Goal: Task Accomplishment & Management: Manage account settings

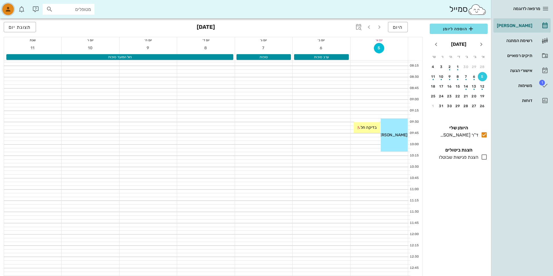
click at [11, 11] on icon "button" at bounding box center [8, 9] width 7 height 7
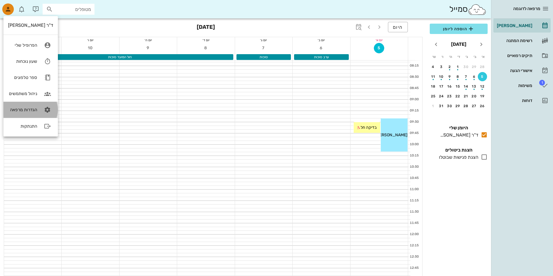
click at [22, 113] on link "הגדרות מרפאה" at bounding box center [30, 110] width 54 height 16
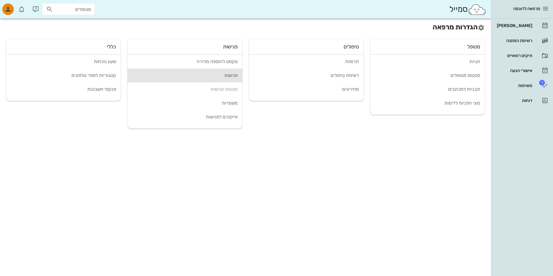
click at [179, 74] on div "פגישות" at bounding box center [184, 75] width 105 height 5
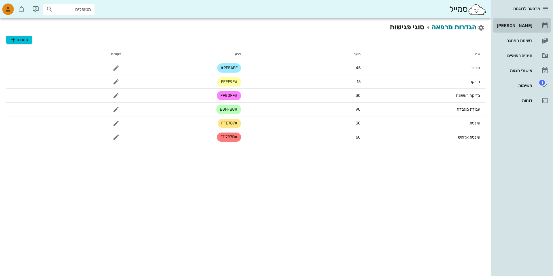
click at [517, 29] on div "[PERSON_NAME]" at bounding box center [514, 25] width 37 height 9
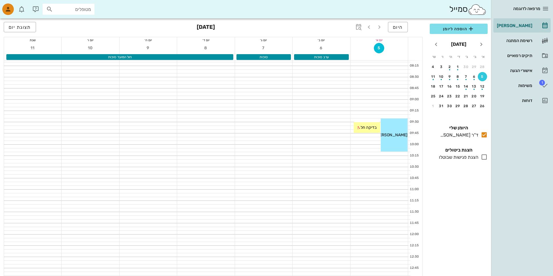
click at [286, 112] on div at bounding box center [263, 112] width 57 height 3
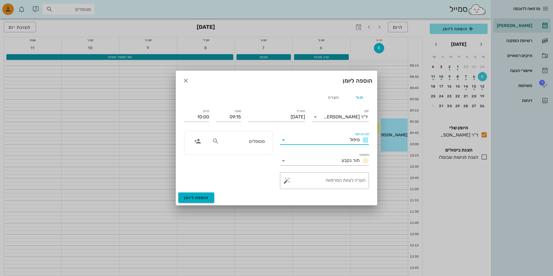
click at [304, 138] on input "סוג פגישה" at bounding box center [317, 139] width 59 height 9
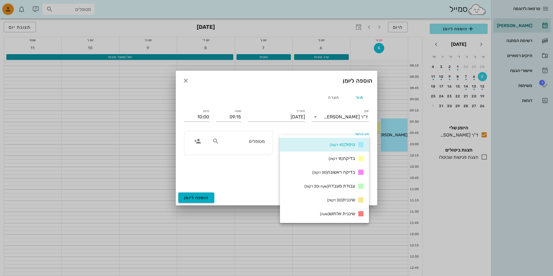
click at [279, 129] on div "סוג פגישה טיפול" at bounding box center [325, 137] width 96 height 21
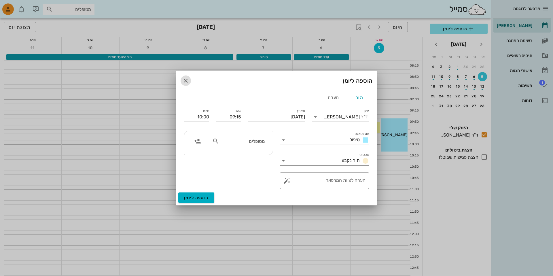
click at [188, 78] on icon "button" at bounding box center [185, 80] width 7 height 7
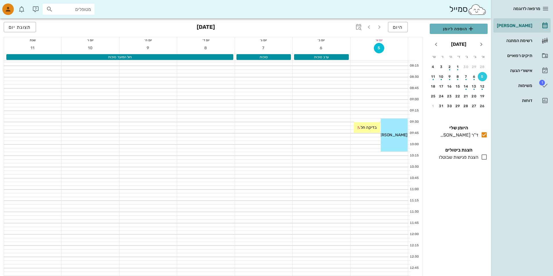
click at [446, 27] on span "הוספה ליומן" at bounding box center [459, 28] width 49 height 7
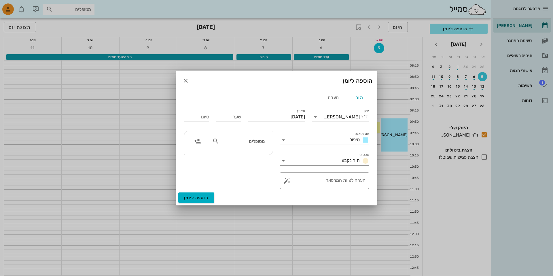
click at [196, 80] on div "הוספה ליומן" at bounding box center [276, 81] width 201 height 20
click at [189, 78] on icon "button" at bounding box center [185, 80] width 7 height 7
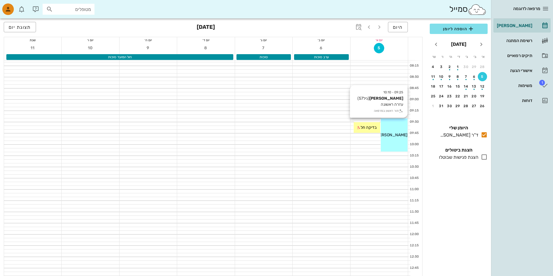
click at [390, 132] on div "[PERSON_NAME]" at bounding box center [394, 135] width 27 height 6
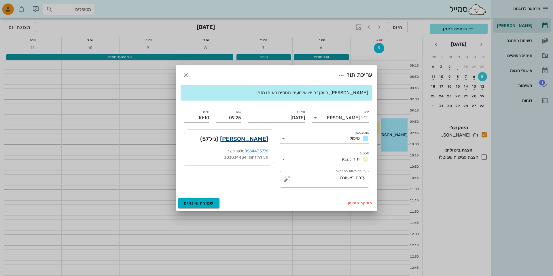
click at [264, 135] on link "[PERSON_NAME]" at bounding box center [244, 138] width 48 height 9
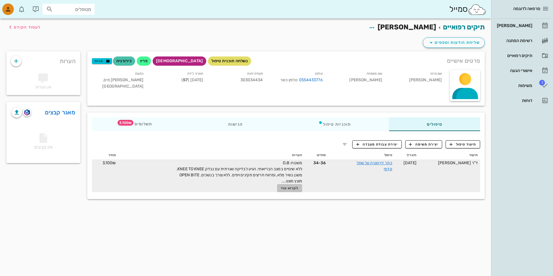
click at [299, 188] on span "לקרוא עוד" at bounding box center [290, 188] width 18 height 4
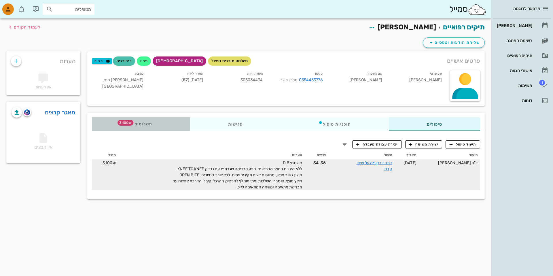
click at [153, 121] on div "תשלומים 3,100₪" at bounding box center [141, 124] width 98 height 14
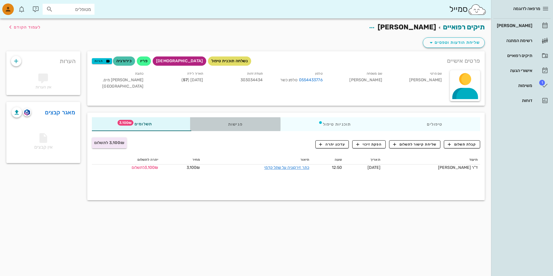
click at [232, 126] on div "פגישות" at bounding box center [235, 124] width 90 height 14
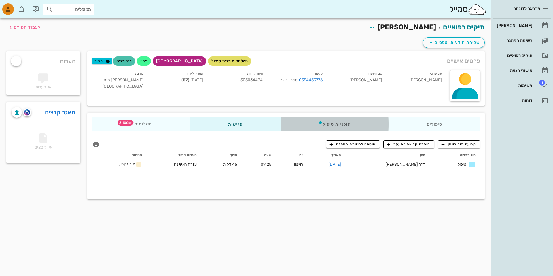
click at [321, 126] on div "תוכניות טיפול" at bounding box center [335, 124] width 108 height 14
